Goal: Communication & Community: Answer question/provide support

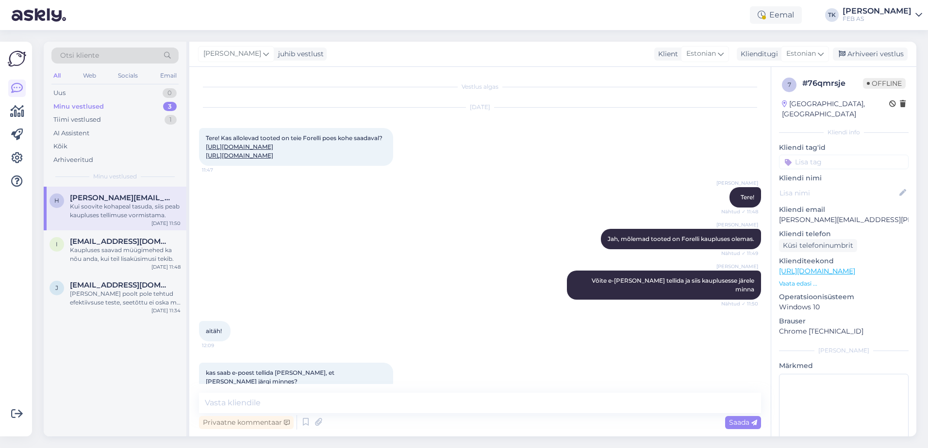
scroll to position [154, 0]
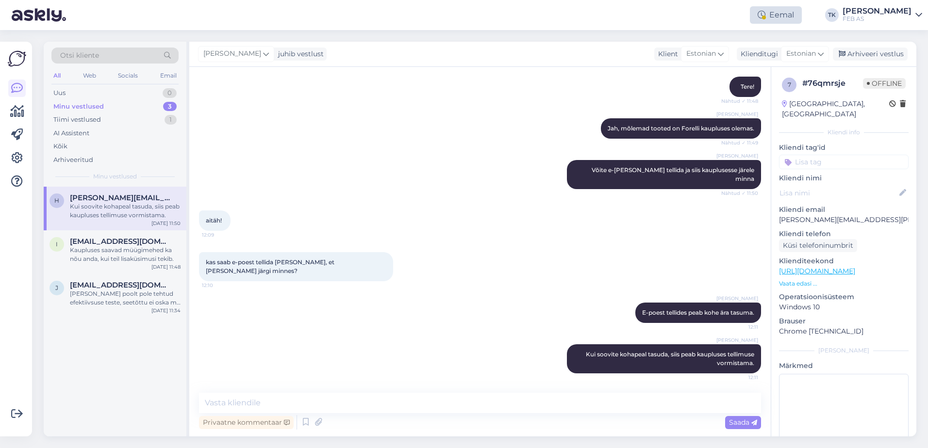
click at [788, 14] on div "Eemal" at bounding box center [776, 14] width 52 height 17
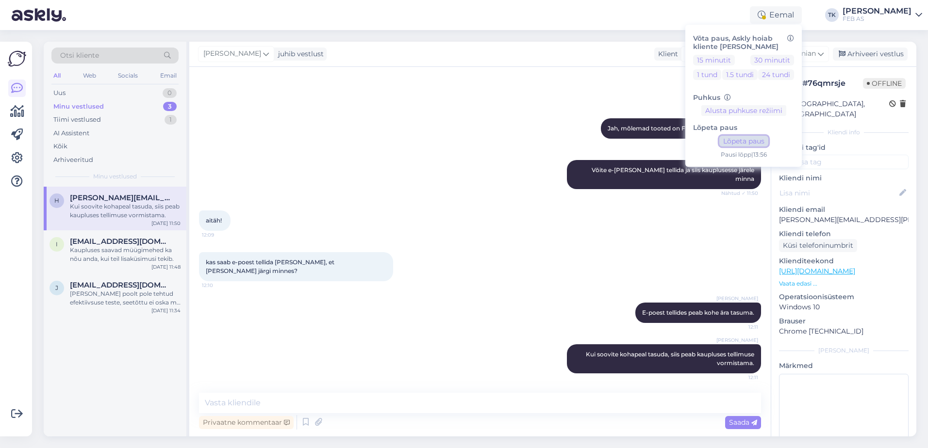
click at [768, 138] on button "Lõpeta paus" at bounding box center [743, 141] width 49 height 11
click at [421, 139] on div "Triinu [PERSON_NAME] Jah, mõlemad tooted on Forelli kaupluses olemas. Nähtud ✓ …" at bounding box center [480, 129] width 562 height 42
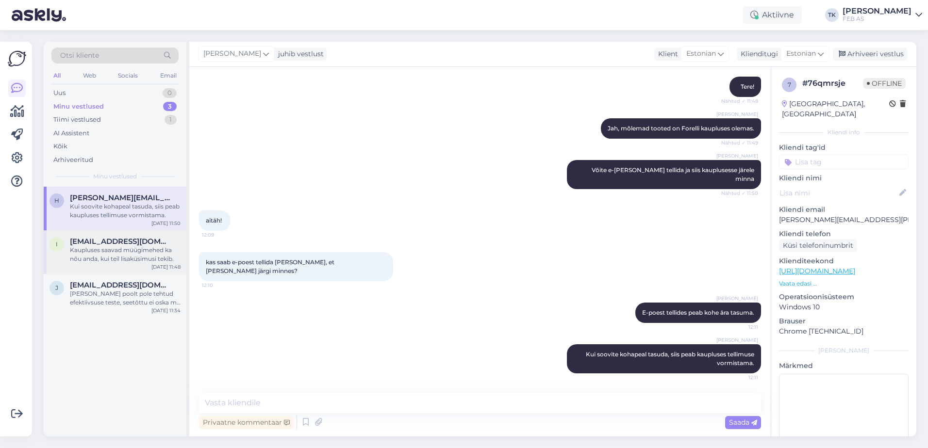
click at [98, 245] on span "[EMAIL_ADDRESS][DOMAIN_NAME]" at bounding box center [120, 241] width 101 height 9
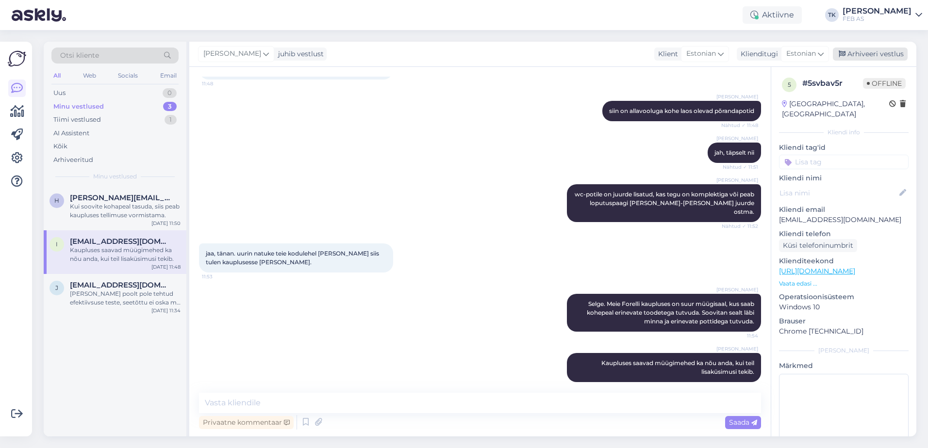
click at [897, 52] on div "Arhiveeri vestlus" at bounding box center [870, 54] width 75 height 13
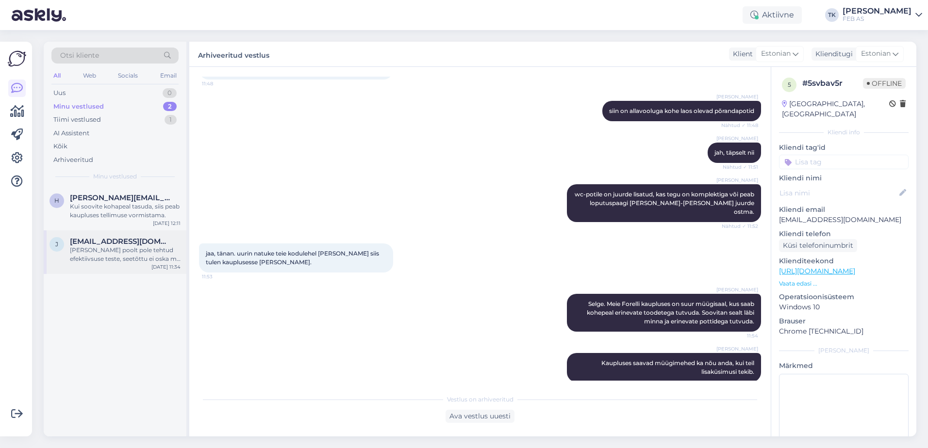
click at [149, 261] on div "[PERSON_NAME] poolt pole tehtud efektiivsuse teste, seetõttu ei oska me sellele…" at bounding box center [125, 254] width 111 height 17
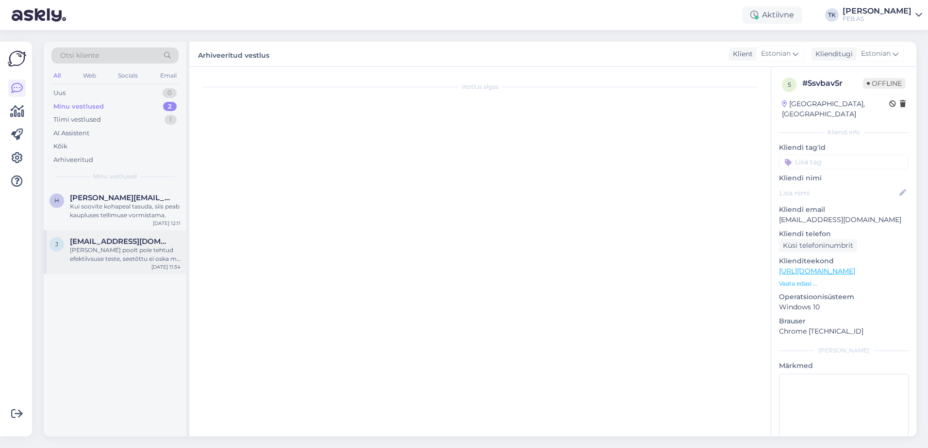
scroll to position [362, 0]
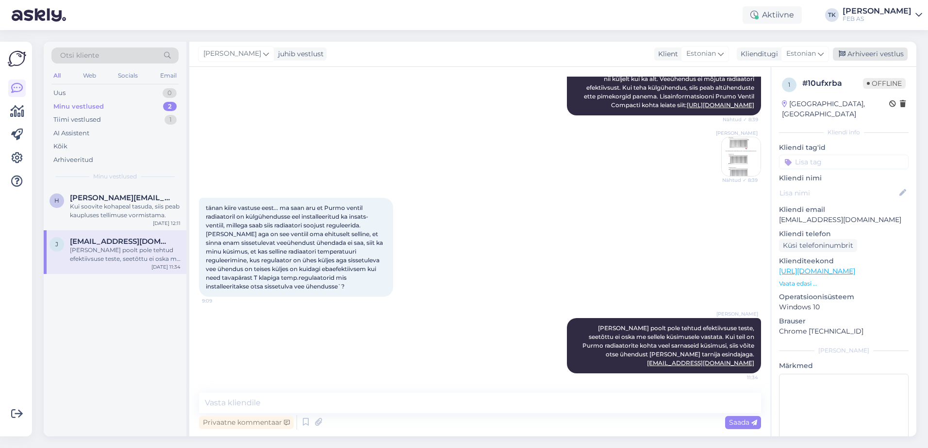
click at [892, 53] on div "Arhiveeri vestlus" at bounding box center [870, 54] width 75 height 13
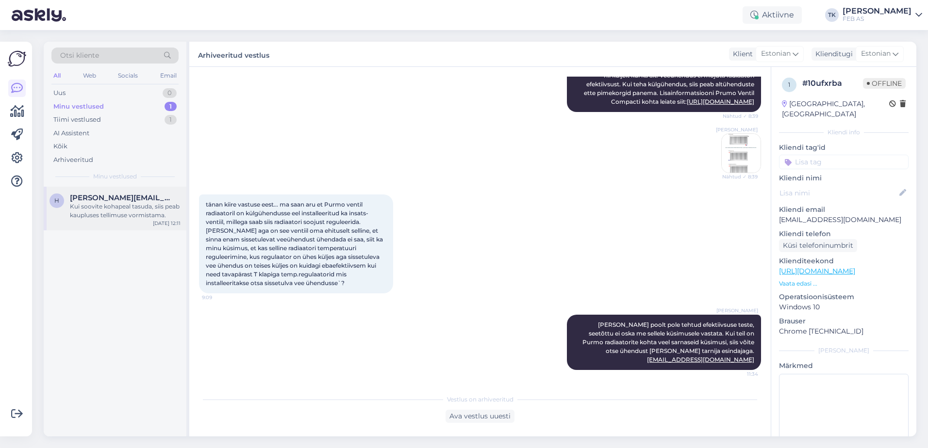
click at [134, 213] on div "Kui soovite kohapeal tasuda, siis peab kaupluses tellimuse vormistama." at bounding box center [125, 210] width 111 height 17
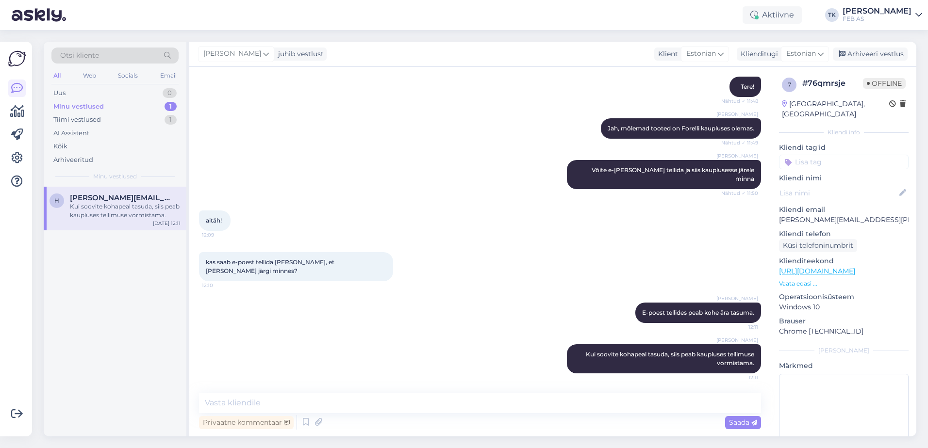
scroll to position [154, 0]
click at [890, 52] on div "Arhiveeri vestlus" at bounding box center [870, 54] width 75 height 13
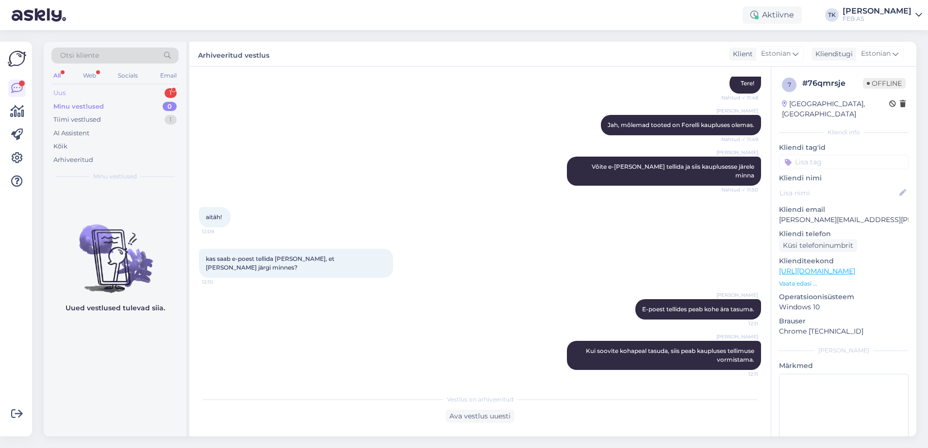
click at [129, 91] on div "Uus 1" at bounding box center [114, 93] width 127 height 14
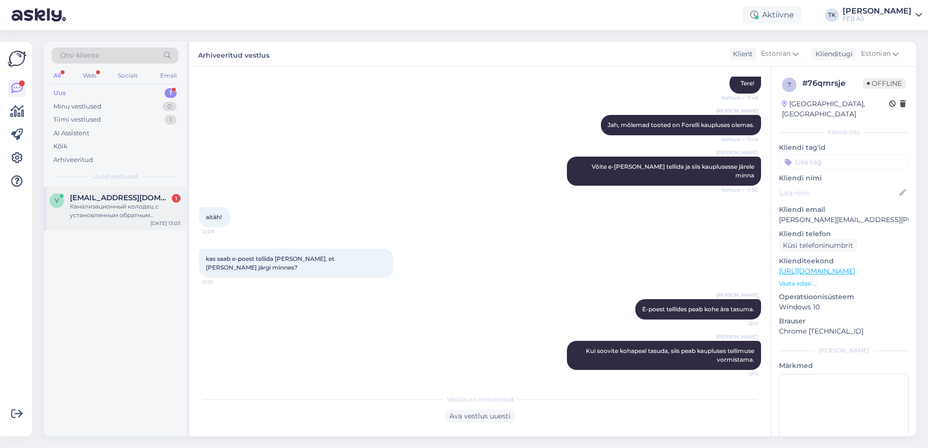
click at [130, 211] on div "Канализационный колодец с установленным обратным клапаном" at bounding box center [125, 210] width 111 height 17
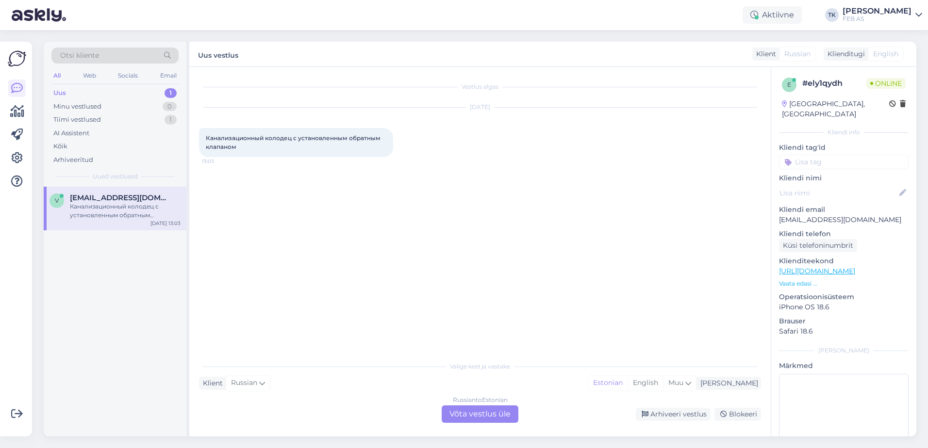
click at [493, 416] on div "Russian to Estonian Võta vestlus üle" at bounding box center [479, 414] width 77 height 17
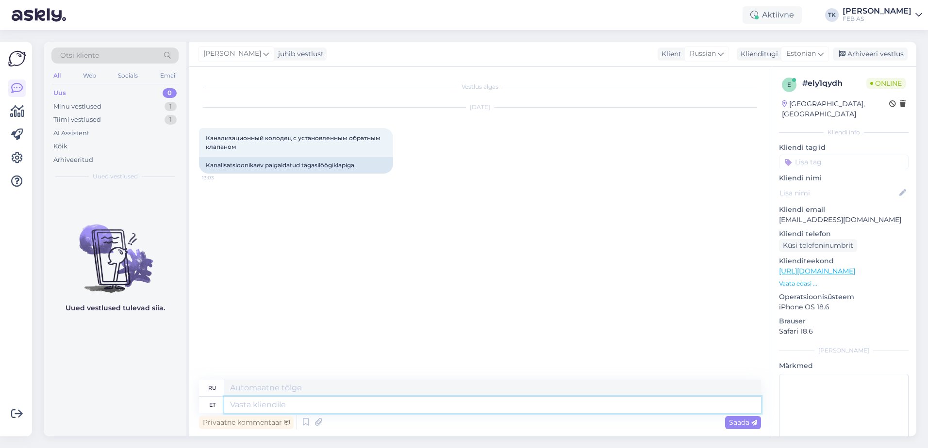
click at [374, 401] on textarea at bounding box center [492, 405] width 537 height 16
type textarea "t"
type textarea "Tere!"
type textarea "Привет!"
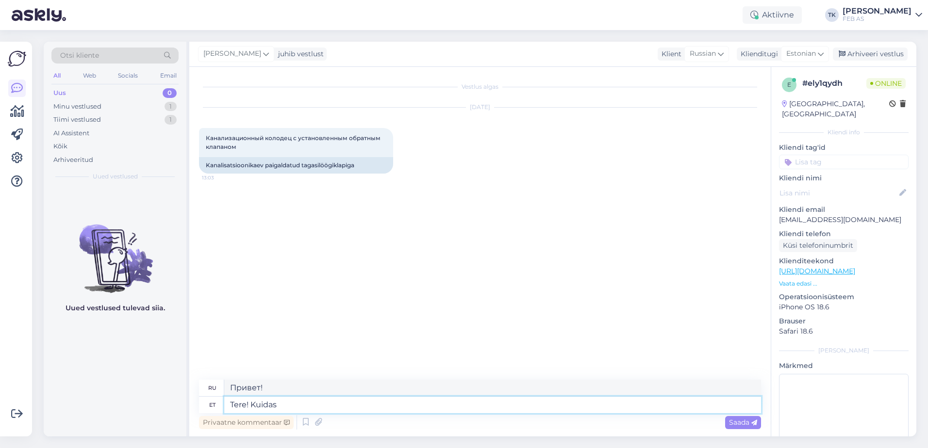
type textarea "Tere! Kuidas"
type textarea "Привет, как дела?"
type textarea "Tere! Kuidas saame tei"
type textarea "Здравствуйте! Как мы можем"
type textarea "Tere! Kuidas saame teid"
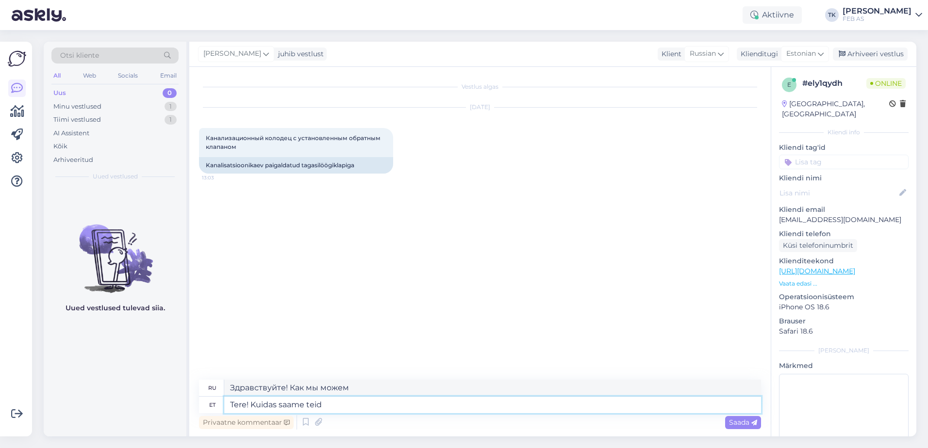
type textarea "Здравствуйте! Как с вами связаться?"
type textarea "Tere! Kuidas saame teid aidata?"
type textarea "Здравствуйте! Чем мы можем вам помочь?"
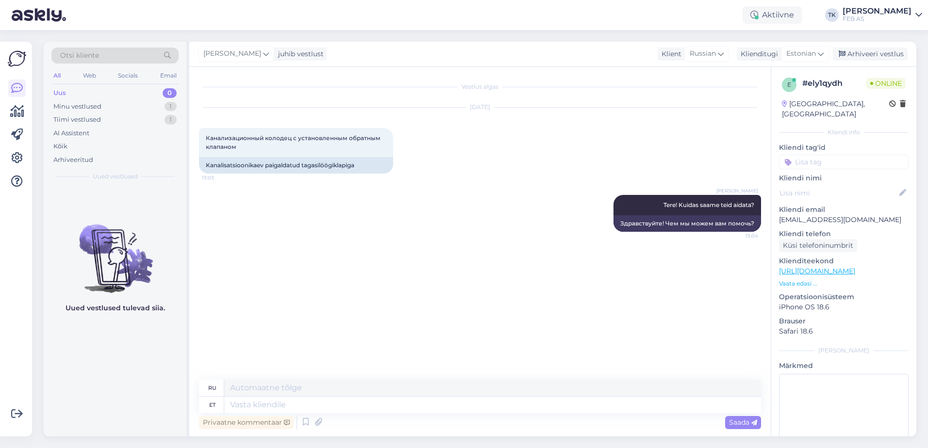
click at [473, 313] on div "Vestlus algas [DATE] Канализационный колодец с установленным обратным клапаном …" at bounding box center [484, 224] width 571 height 294
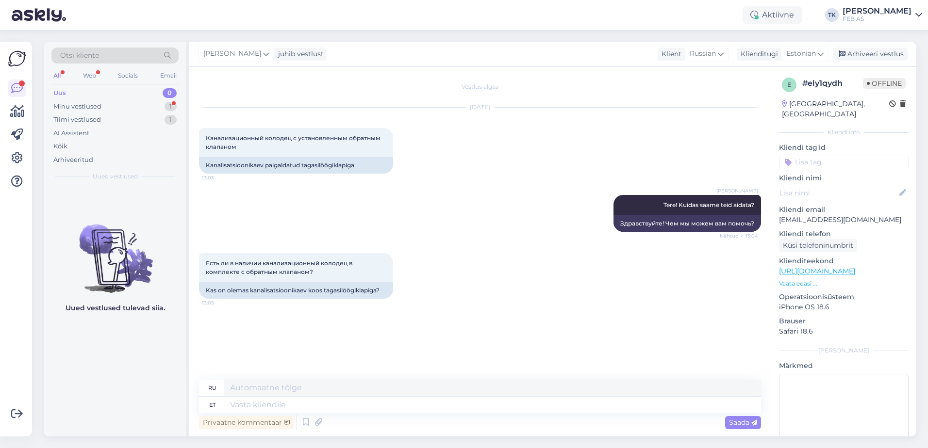
click at [298, 323] on div "Vestlus algas [DATE] Канализационный колодец с установленным обратным клапаном …" at bounding box center [484, 224] width 571 height 294
click at [275, 409] on textarea at bounding box center [492, 405] width 537 height 16
click at [299, 356] on div "Vestlus algas [DATE] Канализационный колодец с установленным обратным клапаном …" at bounding box center [484, 224] width 571 height 294
click at [127, 106] on div "Minu vestlused 1" at bounding box center [114, 107] width 127 height 14
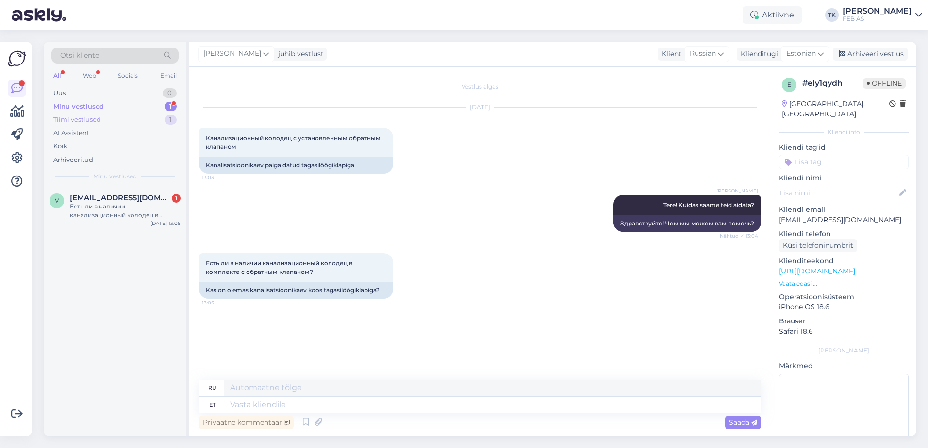
click at [122, 121] on div "Tiimi vestlused 1" at bounding box center [114, 120] width 127 height 14
click at [130, 109] on div "Minu vestlused 1" at bounding box center [114, 107] width 127 height 14
click at [314, 355] on div "Vestlus algas [DATE] Канализационный колодец с установленным обратным клапаном …" at bounding box center [484, 224] width 571 height 294
drag, startPoint x: 315, startPoint y: 277, endPoint x: 202, endPoint y: 260, distance: 114.2
click at [202, 260] on div "Есть ли в наличии канализационный колодец в комплекте с обратным клапаном? 13:05" at bounding box center [296, 267] width 194 height 29
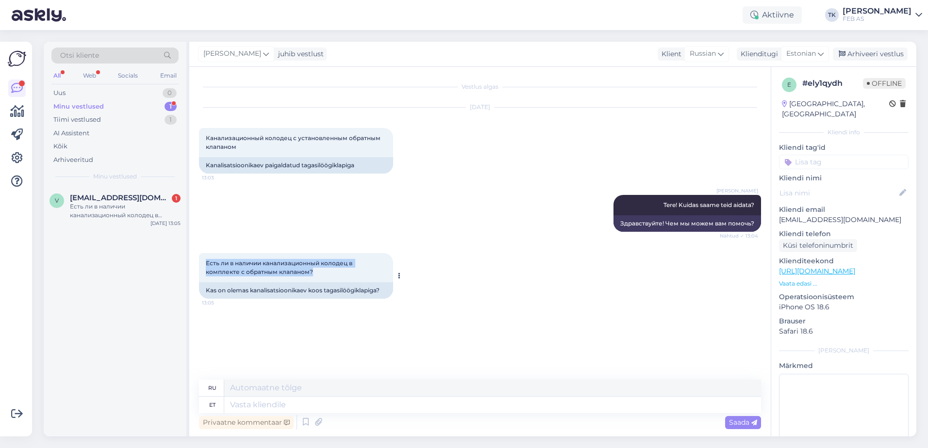
copy span "Есть ли в наличии канализационный колодец в комплекте с обратным клапаном?"
click at [371, 406] on textarea at bounding box center [492, 405] width 537 height 16
type textarea "U"
type textarea "Новый"
type textarea "Uuri"
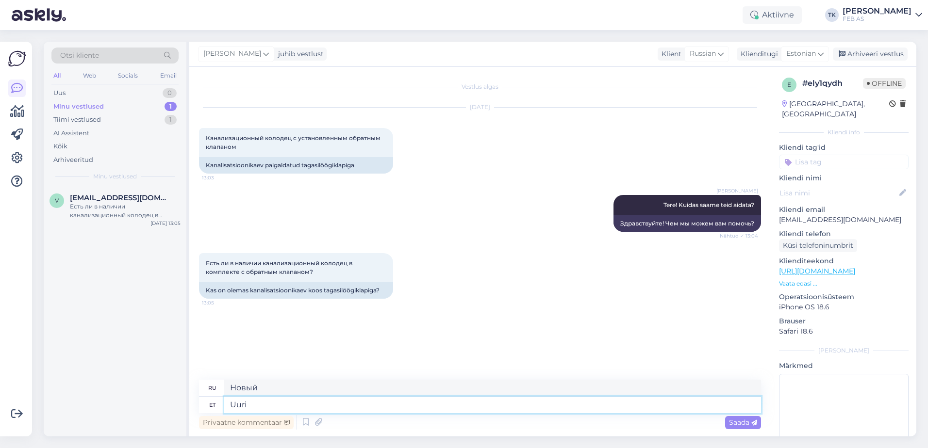
type textarea "Выяснить"
type textarea "[PERSON_NAME]"
type textarea "Я провожу исследование."
type textarea "[PERSON_NAME]"
type textarea "Я проверю это прямо сейчас."
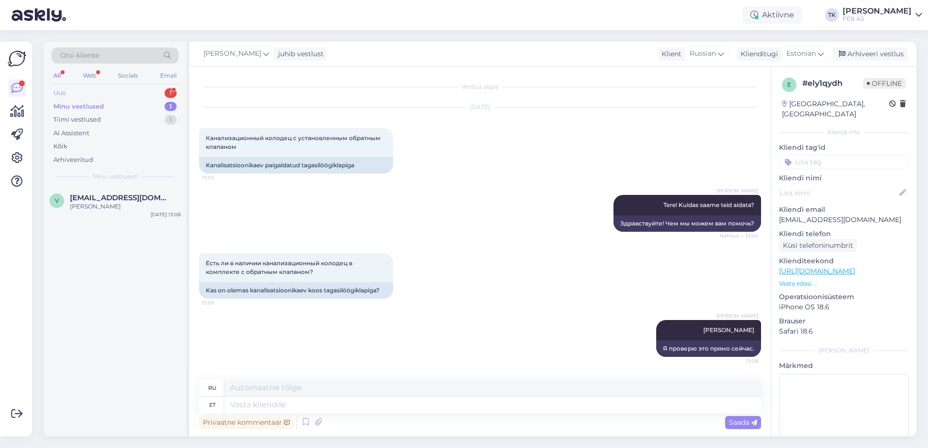
click at [122, 88] on div "Uus 1" at bounding box center [114, 93] width 127 height 14
click at [94, 202] on div "[PERSON_NAME] [PERSON_NAME] 9 tk" at bounding box center [125, 210] width 111 height 17
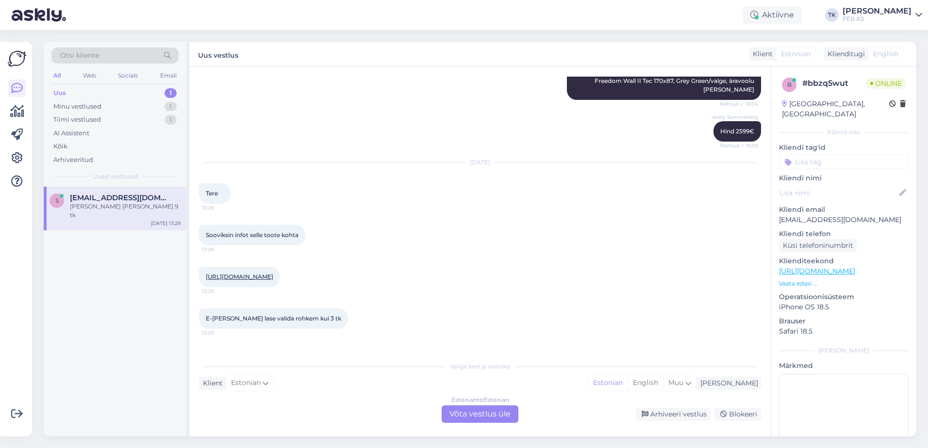
scroll to position [378, 0]
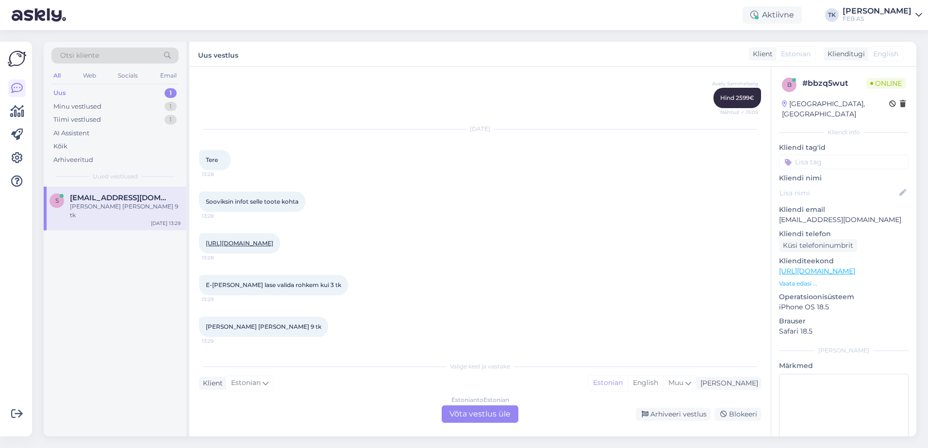
click at [479, 412] on div "Estonian to Estonian Võta vestlus üle" at bounding box center [479, 414] width 77 height 17
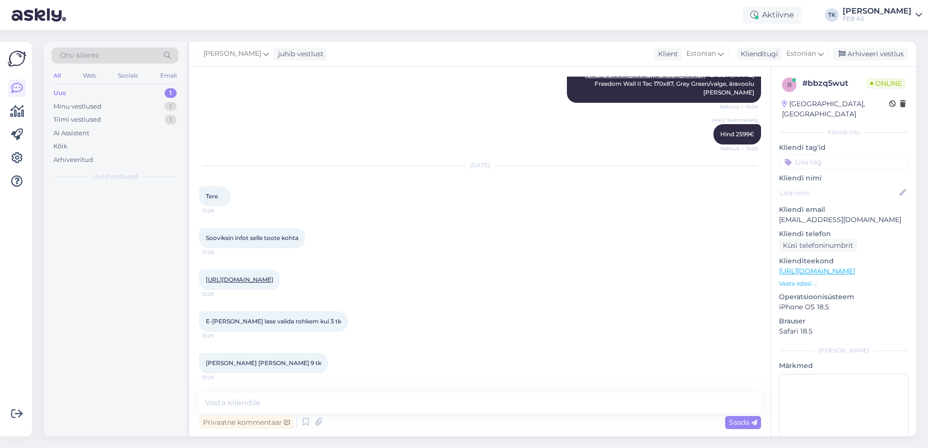
scroll to position [342, 0]
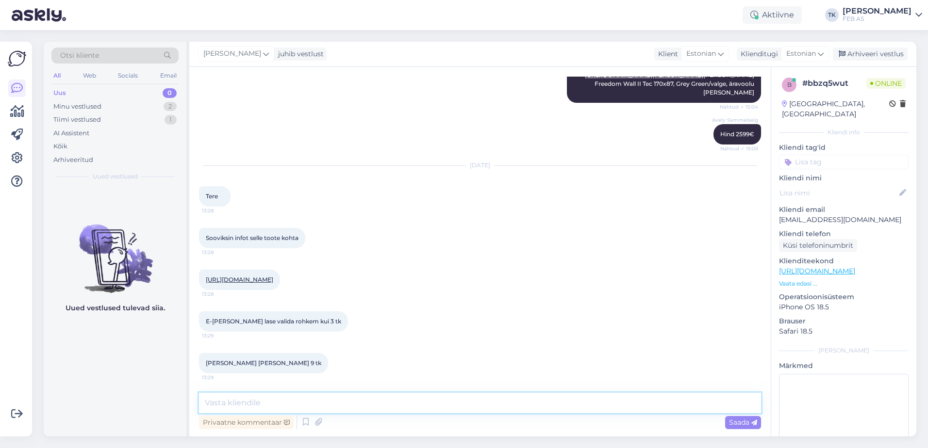
click at [339, 404] on textarea at bounding box center [480, 403] width 562 height 20
type textarea "Tere!"
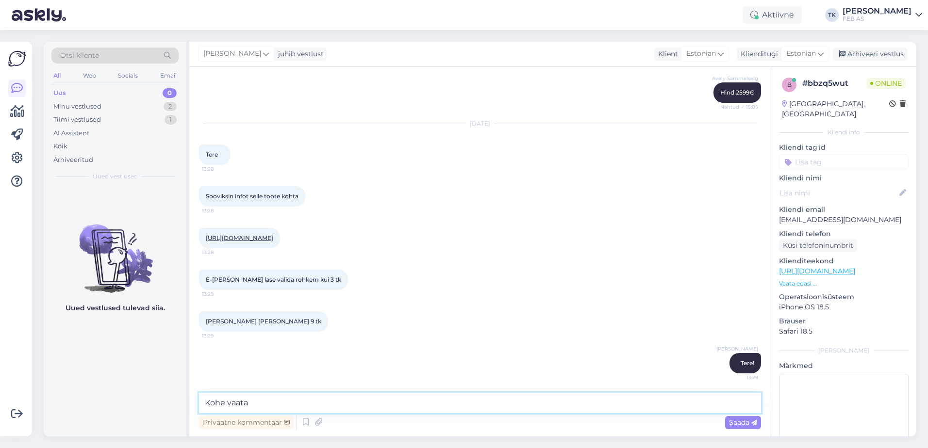
type textarea "Kohe vaatan"
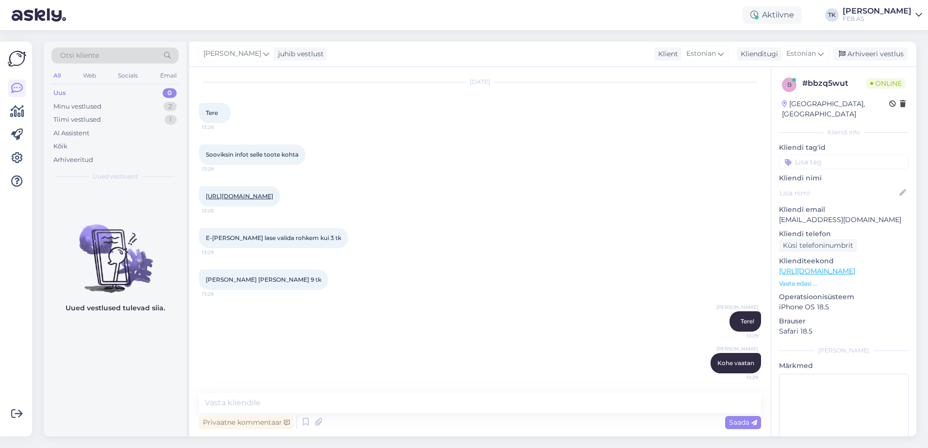
click at [273, 193] on link "[URL][DOMAIN_NAME]" at bounding box center [239, 196] width 67 height 7
click at [295, 394] on textarea at bounding box center [480, 403] width 562 height 20
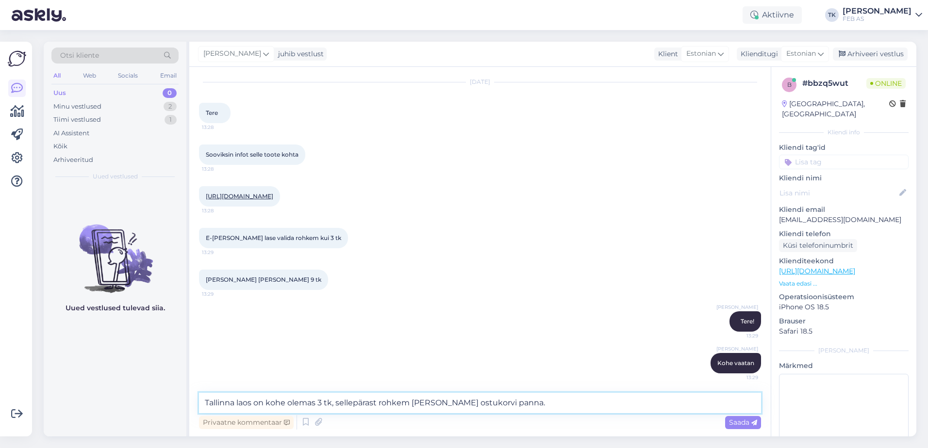
type textarea "Tallinna laos on kohe olemas 3 tk, sellepärast rohkem [PERSON_NAME] ostukorvi p…"
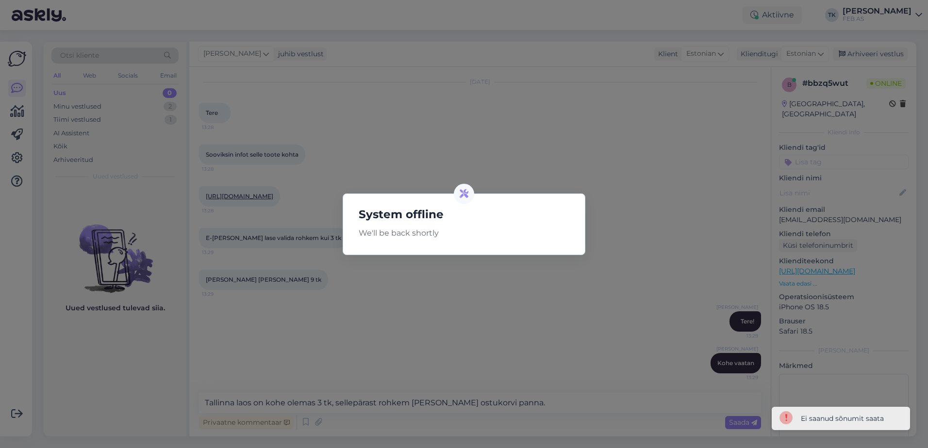
click at [490, 335] on div "System offline We'll be back shortly" at bounding box center [464, 224] width 928 height 448
click at [443, 213] on h5 "System offline" at bounding box center [464, 215] width 226 height 18
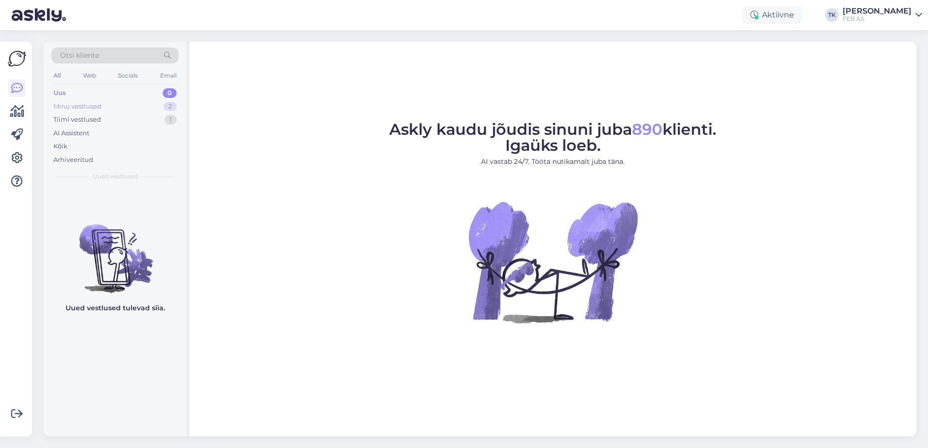
click at [117, 109] on div "Minu vestlused 2" at bounding box center [114, 107] width 127 height 14
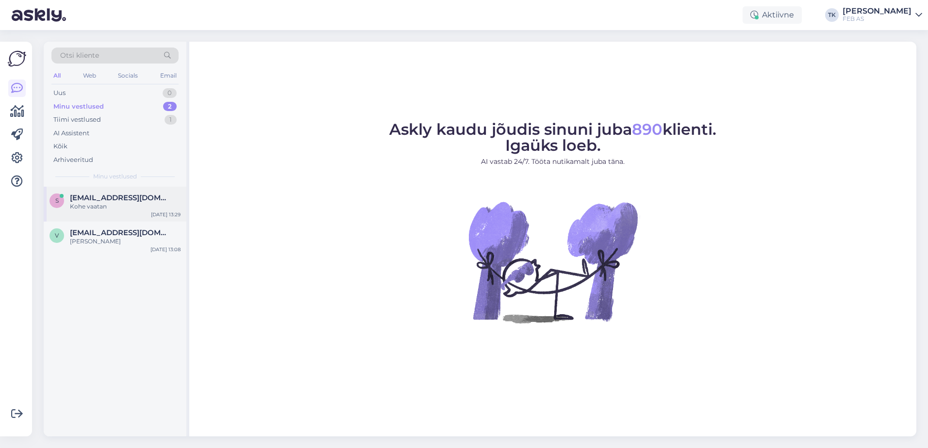
click at [119, 205] on div "Kohe vaatan" at bounding box center [125, 206] width 111 height 9
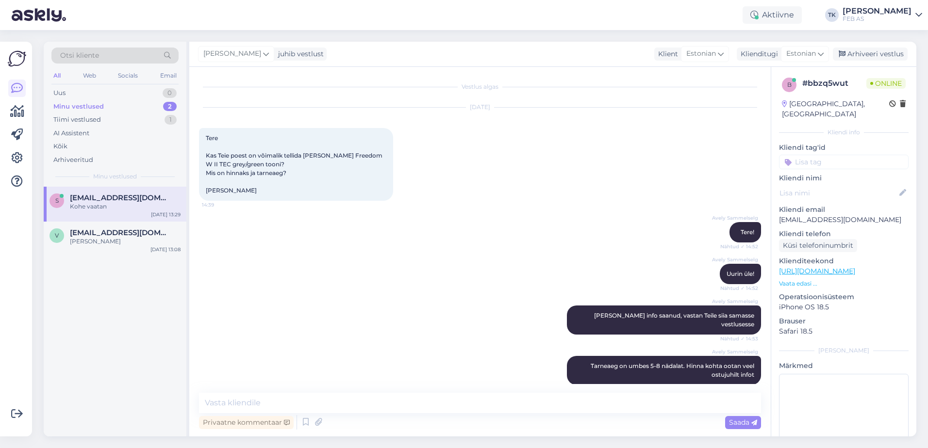
scroll to position [425, 0]
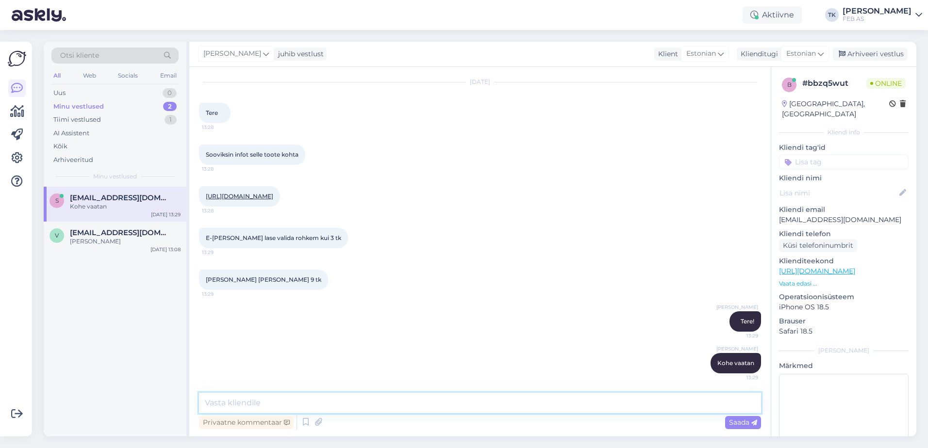
click at [416, 400] on textarea at bounding box center [480, 403] width 562 height 20
type textarea "Tallinna laos on kohe olemas 3 tk, sellepärast ei saagi rohkem ostukorvi panna …"
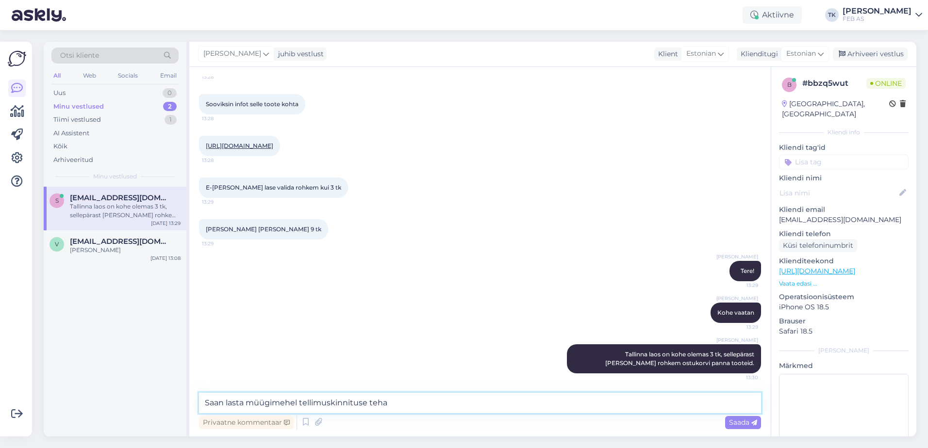
type textarea "Saan lasta müügimehel tellimuskinnituse teha."
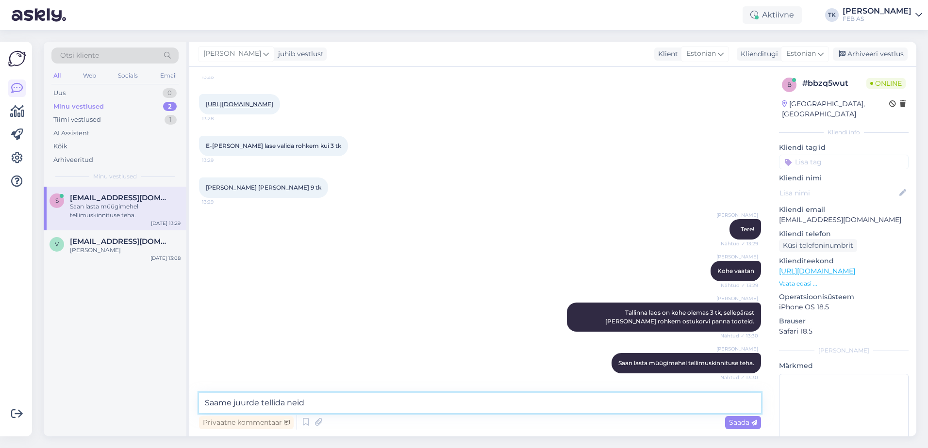
type textarea "Saame juurde tellida neid."
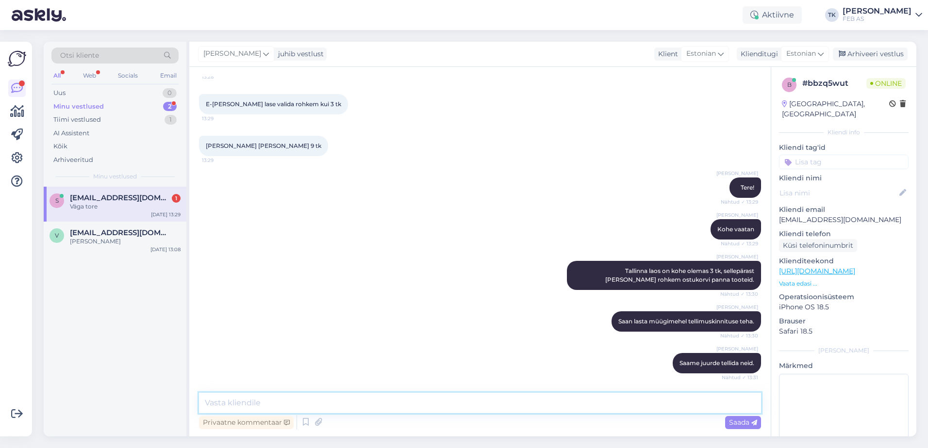
scroll to position [601, 0]
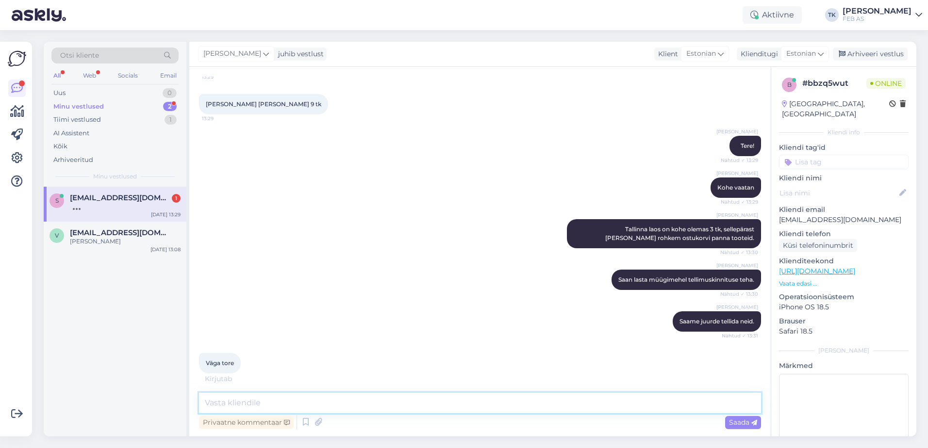
drag, startPoint x: 262, startPoint y: 407, endPoint x: 245, endPoint y: 402, distance: 16.7
click at [261, 407] on textarea at bounding box center [480, 403] width 562 height 20
type textarea "Kellele arve vormsitame?"
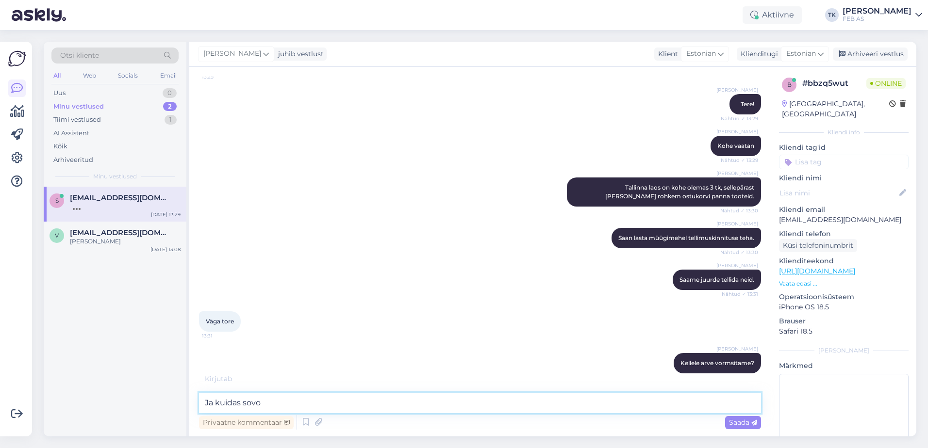
scroll to position [653, 0]
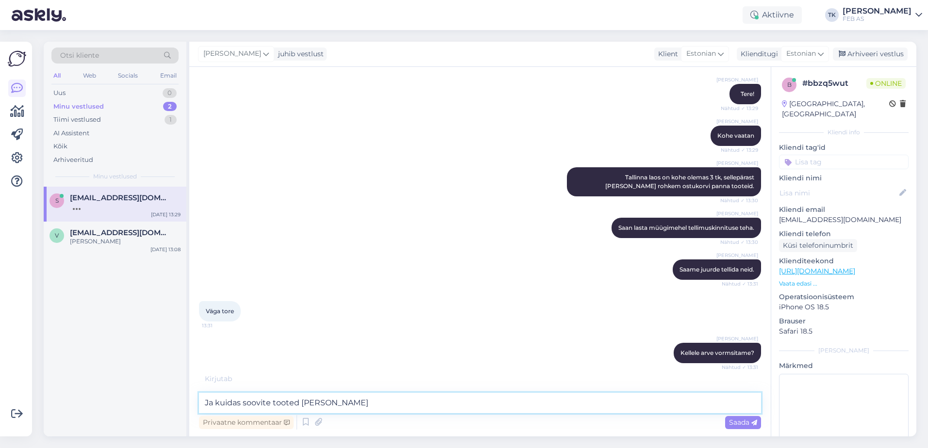
type textarea "Ja kuidas soovite tooted kätte saada?"
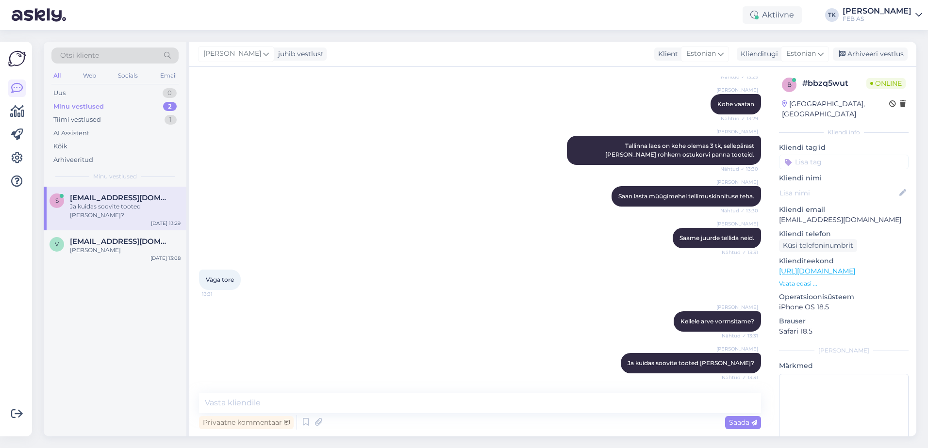
click at [355, 336] on div "Triinu Kaldas Kellele arve vormsitame? Nähtud ✓ 13:31" at bounding box center [480, 322] width 562 height 42
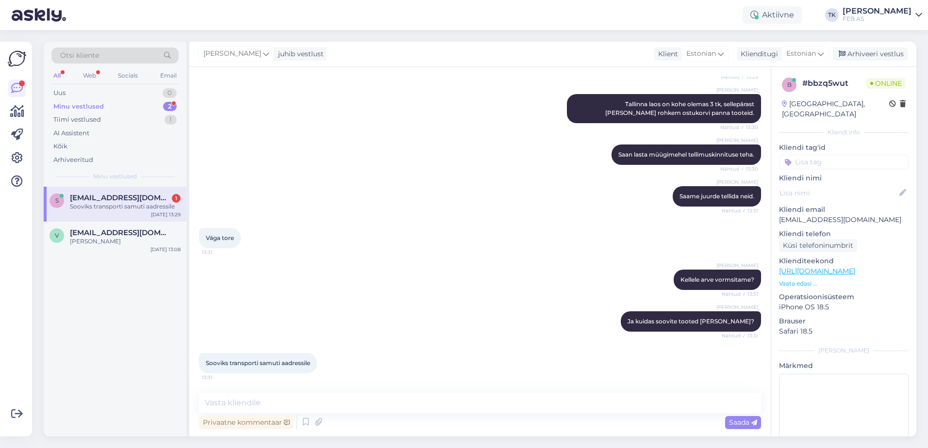
click at [412, 225] on div "Väga tore 13:31" at bounding box center [480, 238] width 562 height 42
click at [298, 396] on textarea at bounding box center [480, 403] width 562 height 20
click at [307, 257] on div "Väga tore 13:31" at bounding box center [480, 238] width 562 height 42
click at [113, 230] on span "[EMAIL_ADDRESS][DOMAIN_NAME]" at bounding box center [120, 233] width 101 height 9
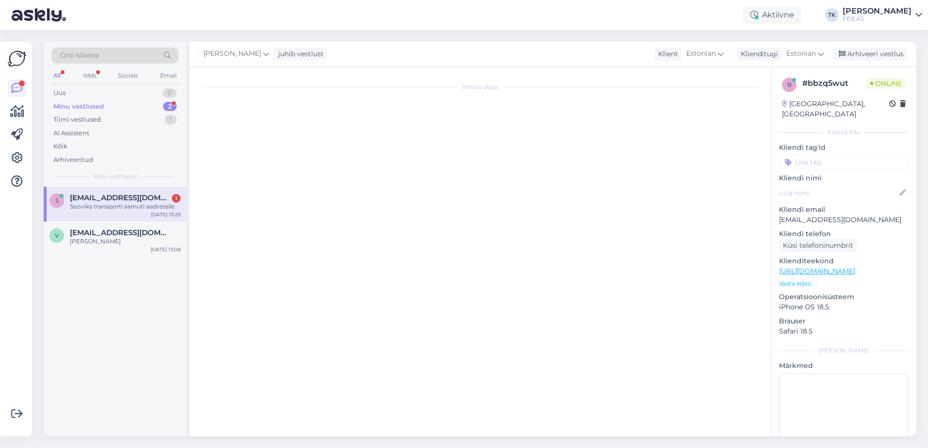
click at [124, 205] on div "Sooviks transporti samuti aadressile" at bounding box center [125, 206] width 111 height 9
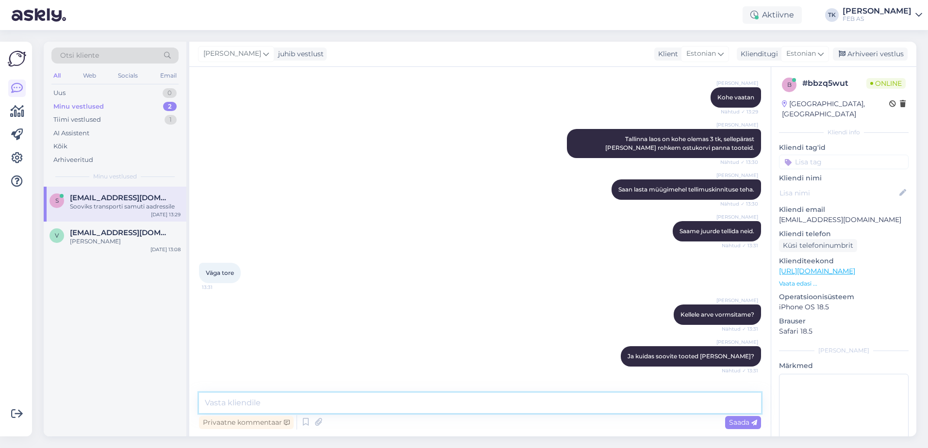
click at [294, 409] on textarea at bounding box center [480, 403] width 562 height 20
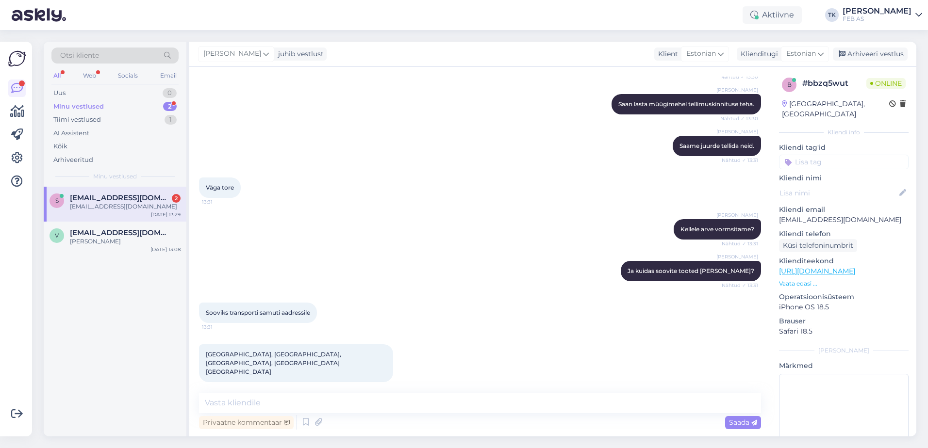
scroll to position [818, 0]
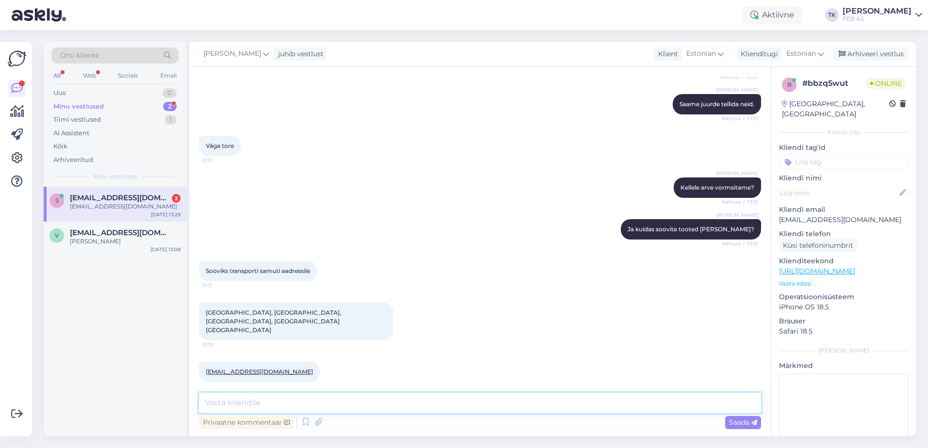
click at [337, 398] on textarea at bounding box center [480, 403] width 562 height 20
type textarea "Eraisiku nimele?"
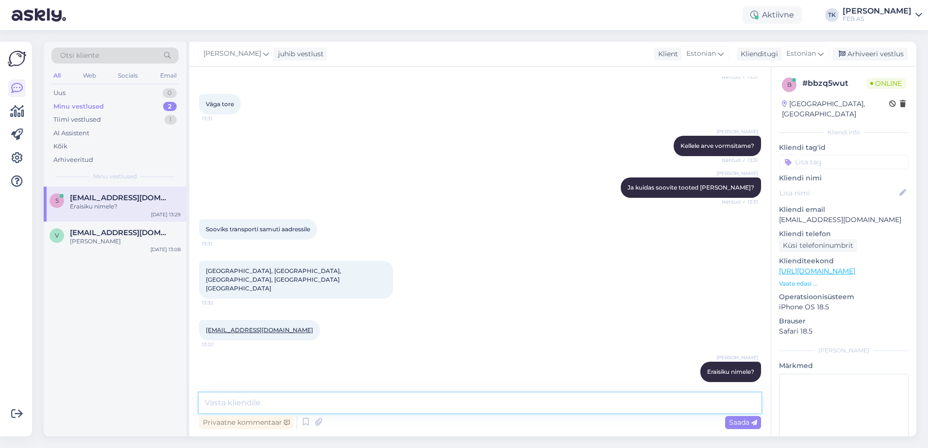
click at [338, 398] on textarea at bounding box center [480, 403] width 562 height 20
type textarea "Telefoninumbrit oleks ka vaja"
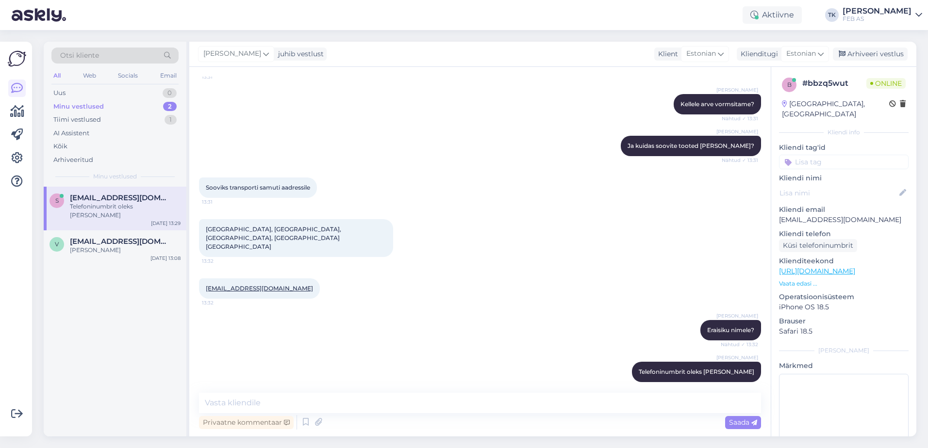
click at [437, 322] on div "Triinu Kaldas Eraisiku nimele? Nähtud ✓ 13:32" at bounding box center [480, 331] width 562 height 42
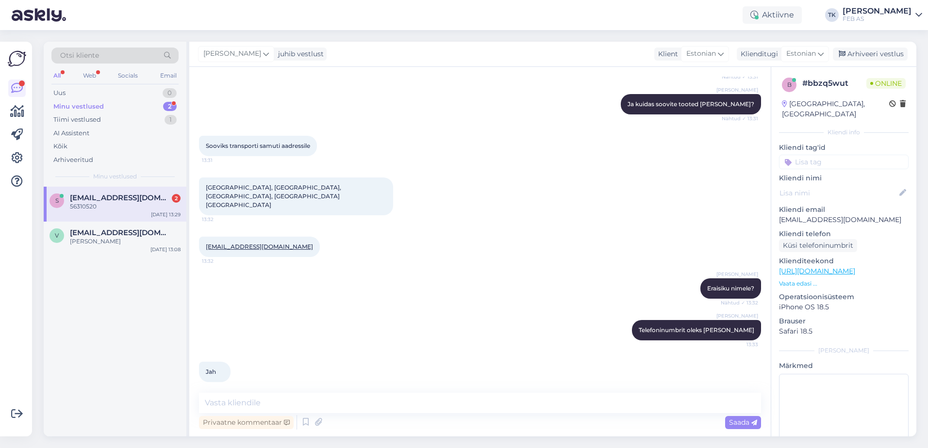
scroll to position [985, 0]
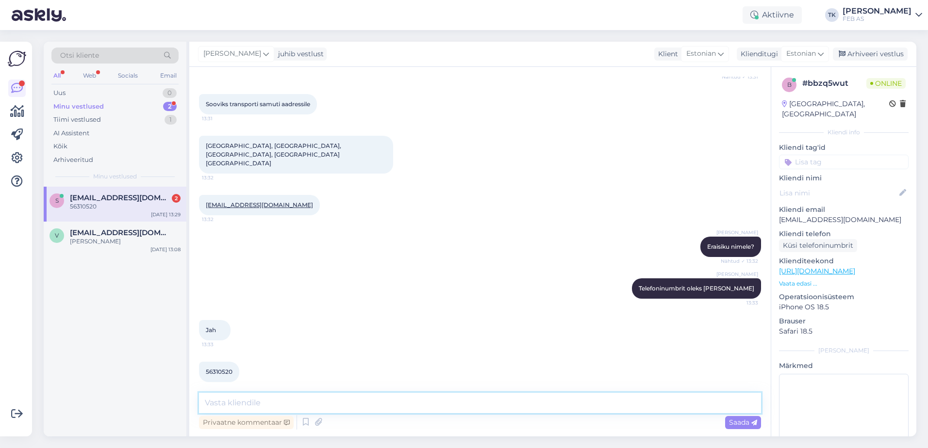
click at [320, 399] on textarea at bounding box center [480, 403] width 562 height 20
type textarea "müügimees saadab teile tellimuskinnituse. Kui olete arve tasunud, siis saame är…"
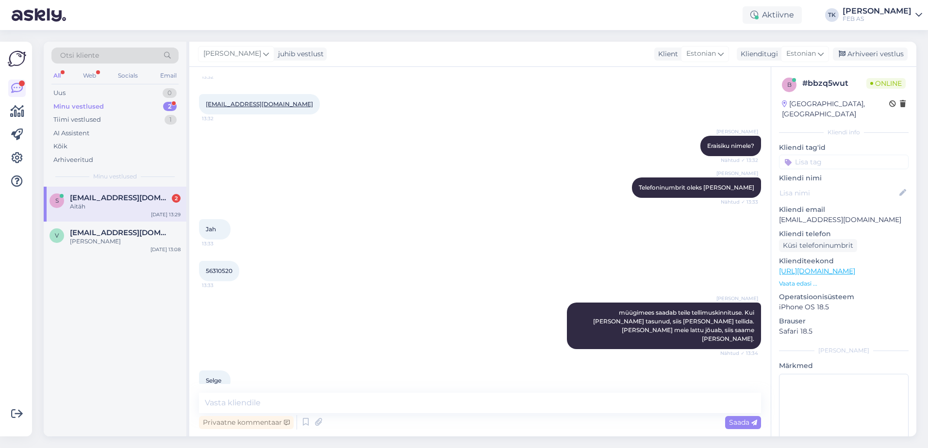
scroll to position [1128, 0]
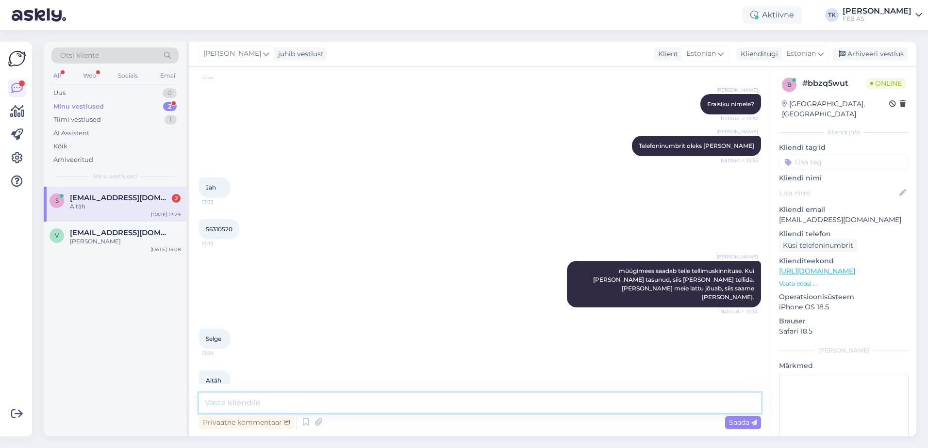
drag, startPoint x: 310, startPoint y: 402, endPoint x: 316, endPoint y: 383, distance: 19.6
click at [312, 393] on textarea at bounding box center [480, 403] width 562 height 20
click at [244, 398] on textarea at bounding box center [480, 403] width 562 height 20
click at [299, 318] on div "Selge 13:34" at bounding box center [480, 339] width 562 height 42
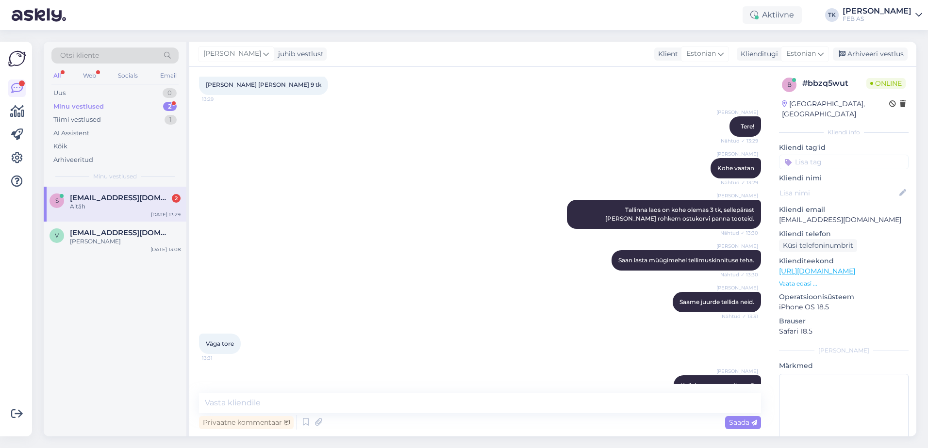
scroll to position [497, 0]
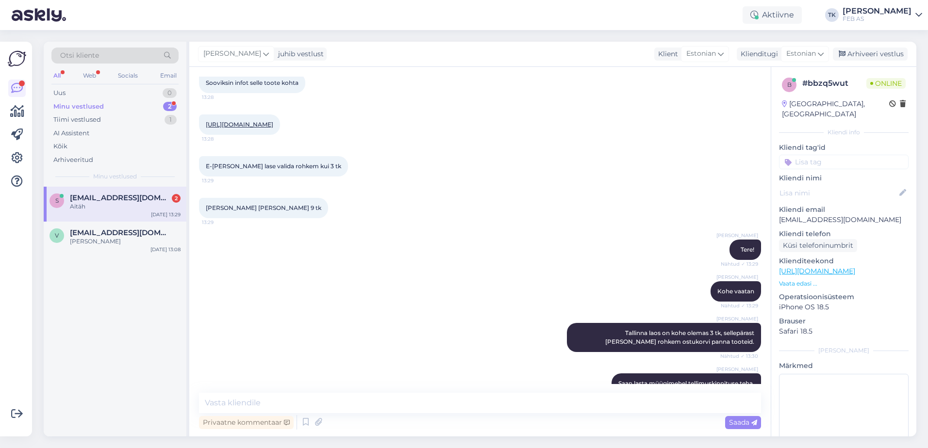
click at [273, 121] on link "[URL][DOMAIN_NAME]" at bounding box center [239, 124] width 67 height 7
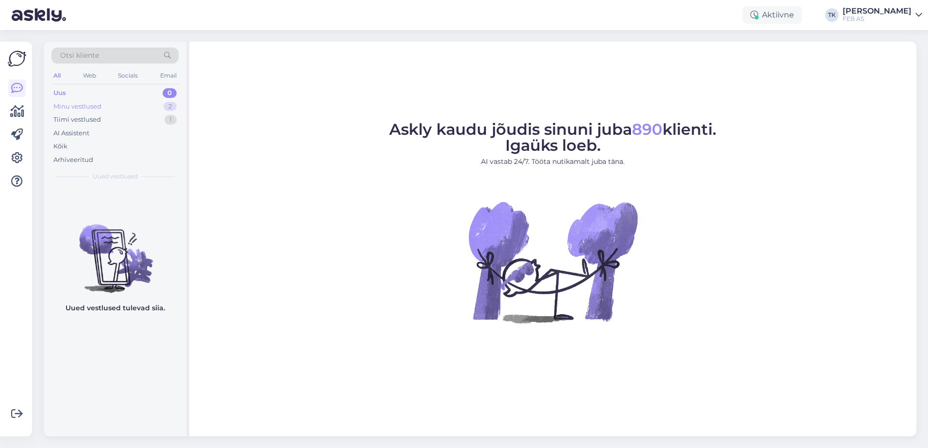
click at [126, 103] on div "Minu vestlused 2" at bounding box center [114, 107] width 127 height 14
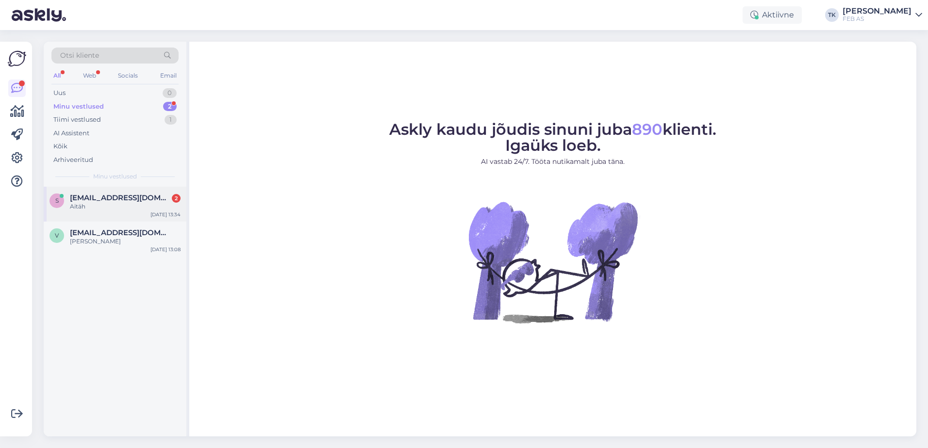
click at [107, 216] on div "s sigridkalda@mail.ee 2 Aitäh Aug 18 13:34" at bounding box center [115, 204] width 143 height 35
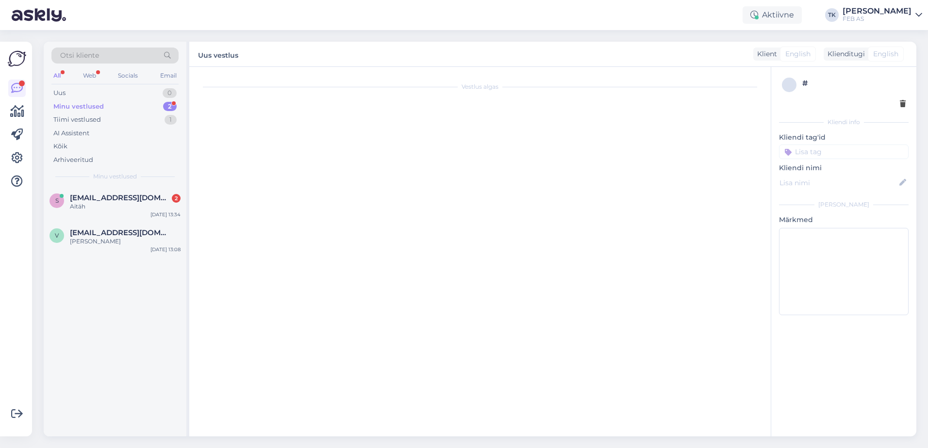
scroll to position [1128, 0]
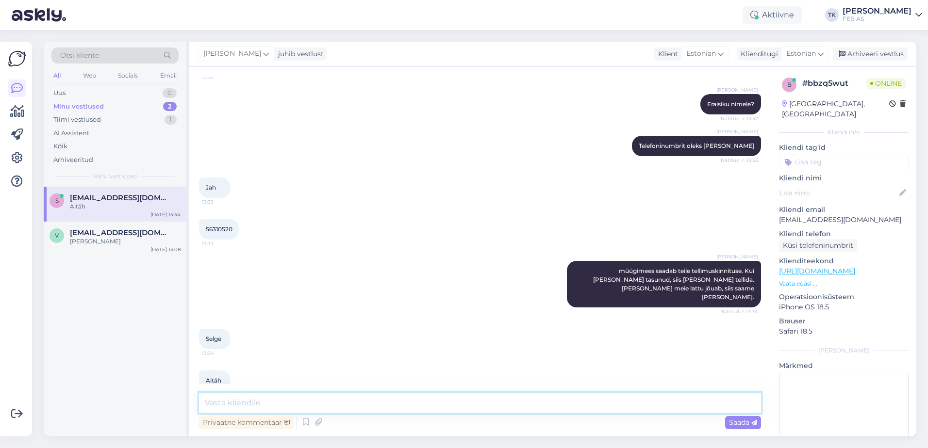
click at [433, 403] on textarea at bounding box center [480, 403] width 562 height 20
type textarea "Soovime teile kena päeva!"
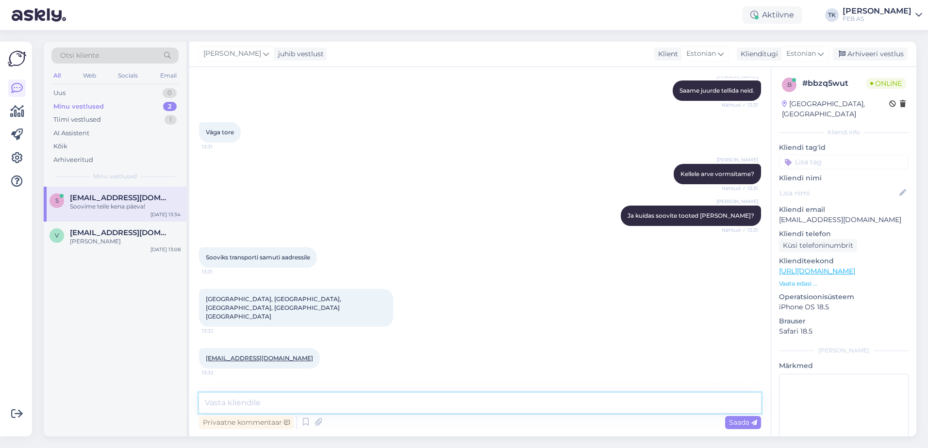
scroll to position [830, 0]
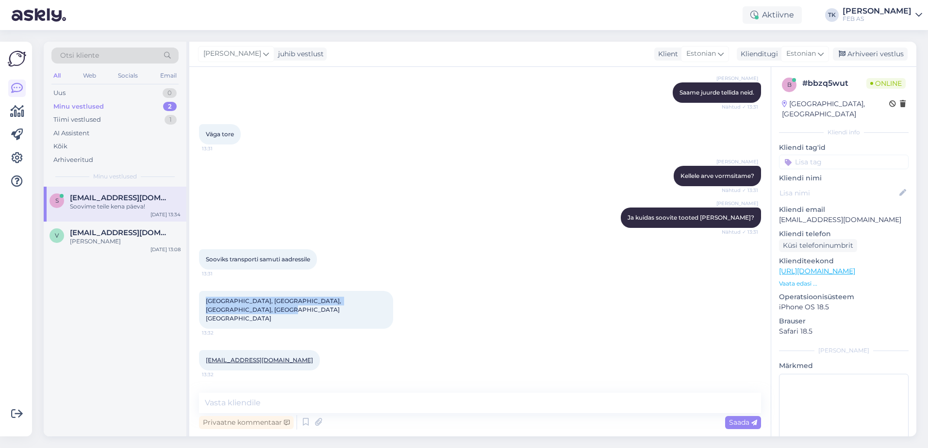
drag, startPoint x: 205, startPoint y: 300, endPoint x: 230, endPoint y: 309, distance: 27.3
click at [230, 309] on div "Lääne-Virumaa, Kadrina vald, Ohepalu küla, Samblanööbi kinnistu 13:32" at bounding box center [296, 310] width 194 height 38
copy span "Lääne-Virumaa, Kadrina vald, Ohepalu küla, Samblanööbi kinnistu"
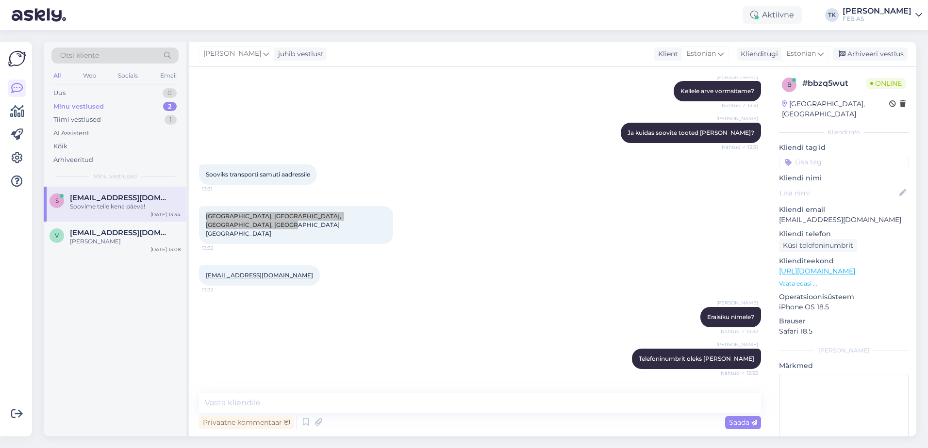
scroll to position [927, 0]
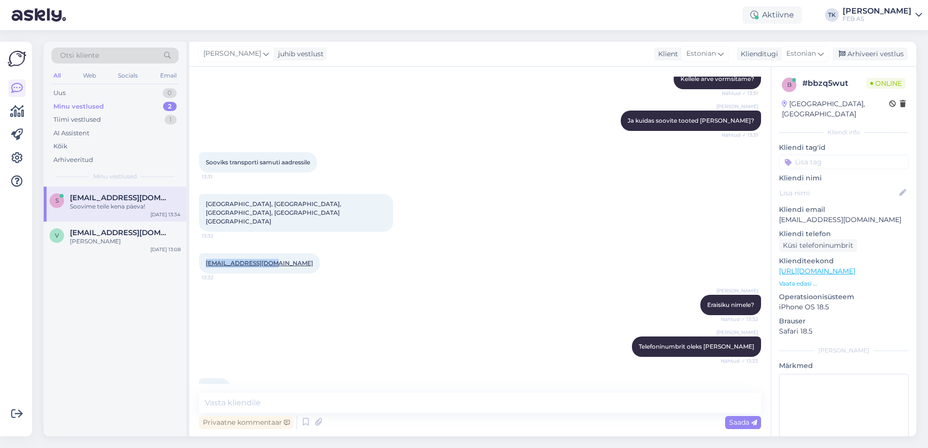
drag, startPoint x: 268, startPoint y: 256, endPoint x: 205, endPoint y: 259, distance: 63.1
click at [205, 259] on div "sigridkalda@mail.ee 13:32" at bounding box center [259, 263] width 121 height 20
copy link "[EMAIL_ADDRESS][DOMAIN_NAME]"
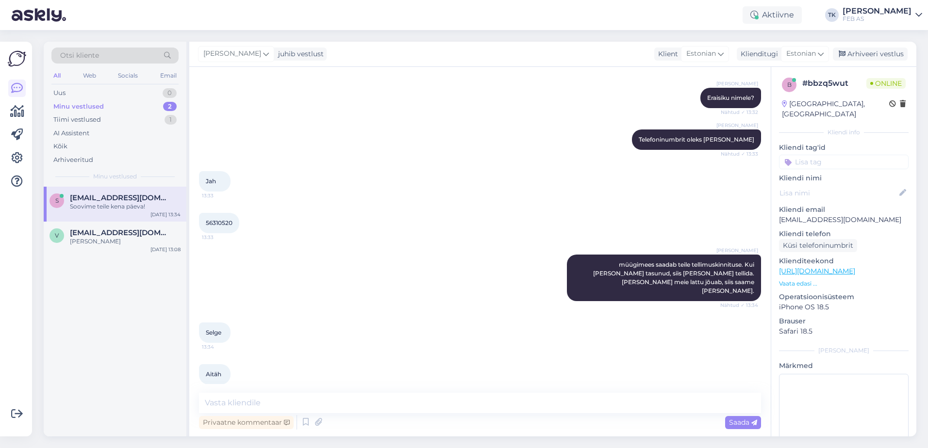
scroll to position [1169, 0]
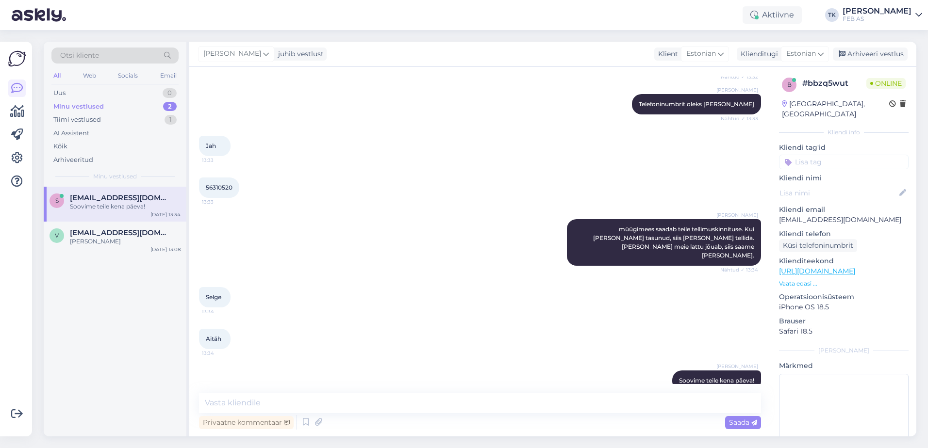
click at [218, 184] on span "56310520" at bounding box center [219, 187] width 27 height 7
copy div "56310520 13:33"
drag, startPoint x: 453, startPoint y: 213, endPoint x: 441, endPoint y: 186, distance: 29.5
click at [453, 213] on div "Triinu Kaldas müügimees saadab teile tellimuskinnituse. Kui olete arve tasunud,…" at bounding box center [480, 243] width 562 height 68
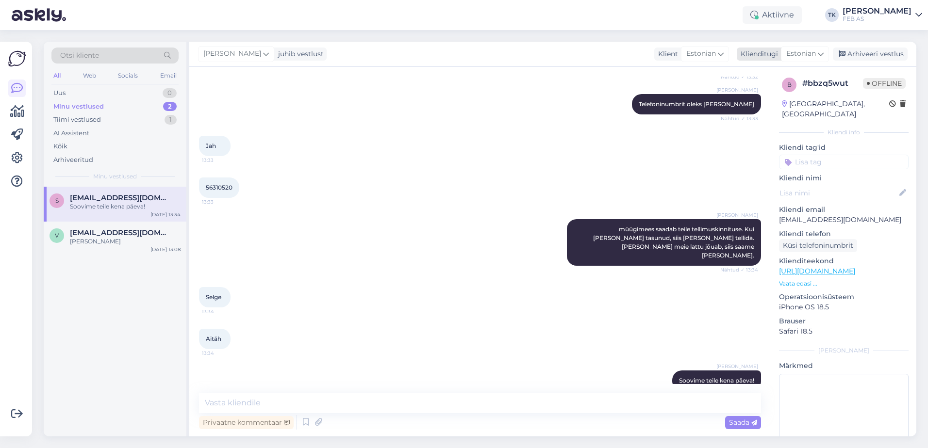
drag, startPoint x: 874, startPoint y: 55, endPoint x: 841, endPoint y: 60, distance: 32.9
click at [874, 55] on div "Arhiveeri vestlus" at bounding box center [870, 54] width 75 height 13
